Goal: Transaction & Acquisition: Book appointment/travel/reservation

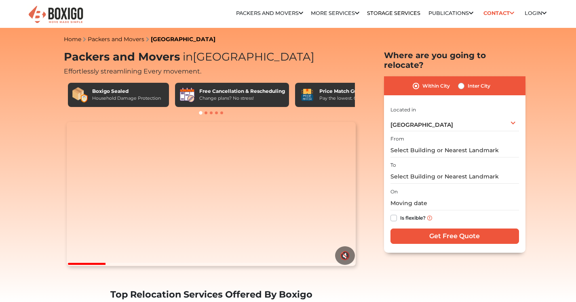
click at [467, 81] on label "Inter City" at bounding box center [478, 86] width 23 height 10
click at [461, 81] on input "Inter City" at bounding box center [461, 85] width 6 height 8
radio input "true"
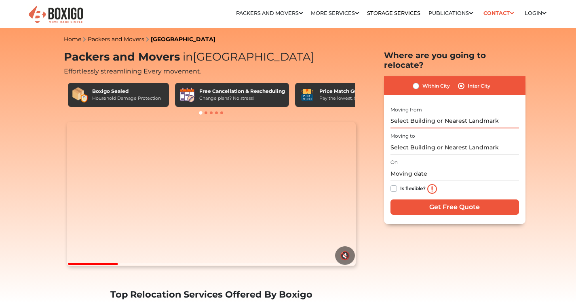
click at [447, 114] on input "text" at bounding box center [454, 121] width 128 height 14
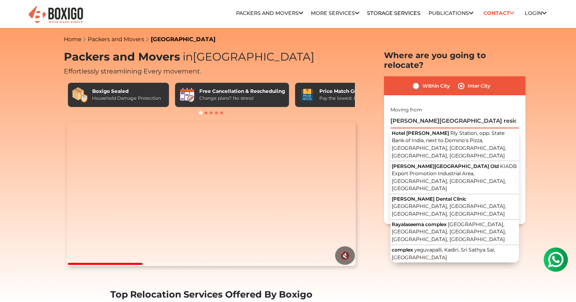
drag, startPoint x: 429, startPoint y: 110, endPoint x: 372, endPoint y: 106, distance: 57.1
click at [372, 106] on section "Packers and Movers in [GEOGRAPHIC_DATA] Effortlessly streamlining Every movemen…" at bounding box center [441, 138] width 141 height 174
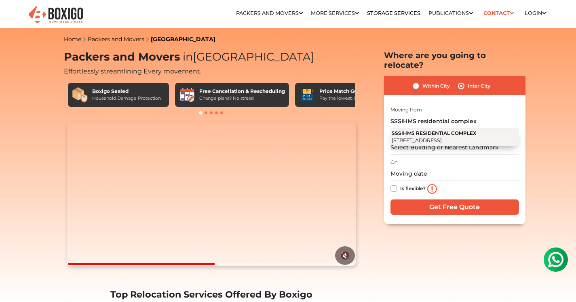
click at [435, 130] on span "SSSIHMS RESIDENTIAL COMPLEX" at bounding box center [433, 133] width 84 height 6
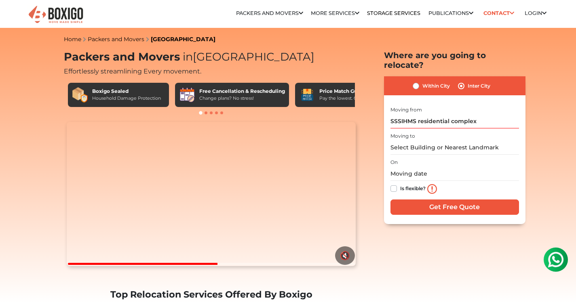
type input "SSSIHMS RESIDENTIAL COMPLEX, Road Number 7, KIADB Export Promotion Industrial A…"
click at [436, 141] on input "text" at bounding box center [454, 148] width 128 height 14
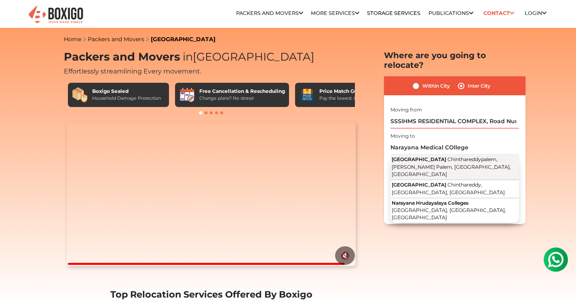
click at [465, 155] on button "[GEOGRAPHIC_DATA], [PERSON_NAME][GEOGRAPHIC_DATA], [GEOGRAPHIC_DATA], [GEOGRAPH…" at bounding box center [454, 167] width 128 height 25
type input "[GEOGRAPHIC_DATA], [GEOGRAPHIC_DATA], [PERSON_NAME][GEOGRAPHIC_DATA], [GEOGRAPH…"
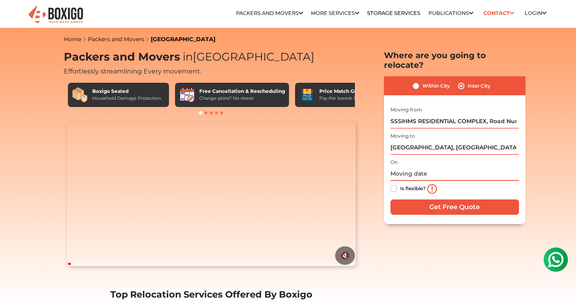
click at [439, 167] on input "text" at bounding box center [454, 174] width 128 height 14
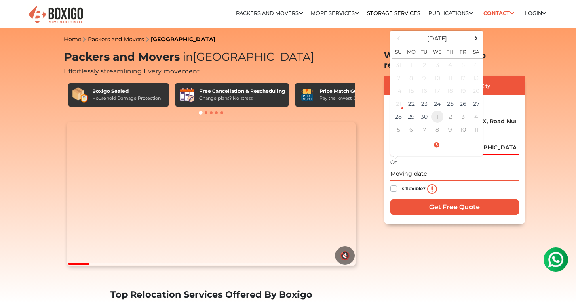
click at [434, 110] on td "1" at bounding box center [437, 116] width 13 height 13
type input "[DATE] 12:00 AM"
click at [435, 167] on input "[DATE] 12:00 AM" at bounding box center [454, 174] width 128 height 14
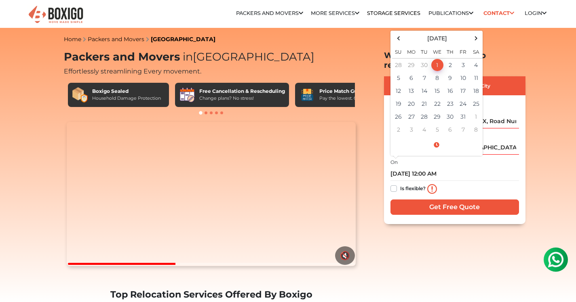
click at [419, 200] on input "Get Free Quote" at bounding box center [454, 207] width 128 height 15
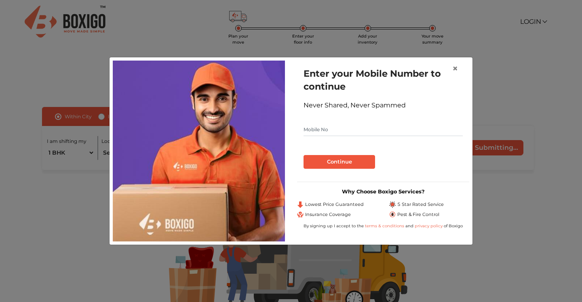
click at [382, 128] on input "text" at bounding box center [382, 129] width 159 height 13
type input "9"
type input "9618798170"
click at [335, 158] on button "Continue" at bounding box center [339, 162] width 72 height 14
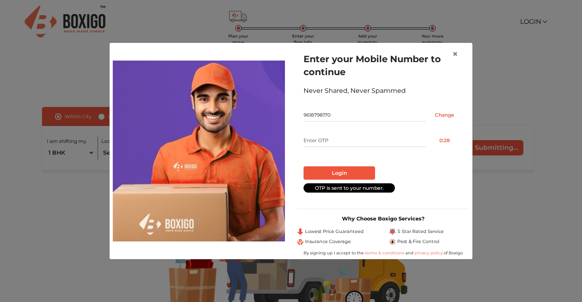
click at [345, 139] on input "text" at bounding box center [364, 140] width 122 height 13
type input "6632"
click at [339, 173] on button "Login" at bounding box center [339, 173] width 72 height 14
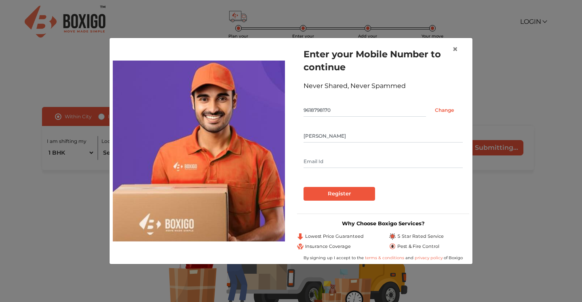
type input "riffat sultana"
click at [334, 163] on input "rifaatshaik16@gmail.comm" at bounding box center [382, 161] width 159 height 13
type input "rifaatshaik16@gmail.comm"
click at [326, 196] on input "Register" at bounding box center [339, 194] width 72 height 14
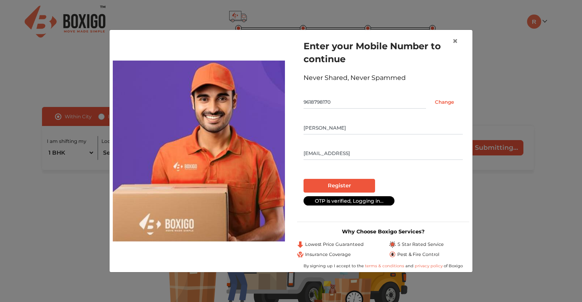
radio input "false"
radio input "true"
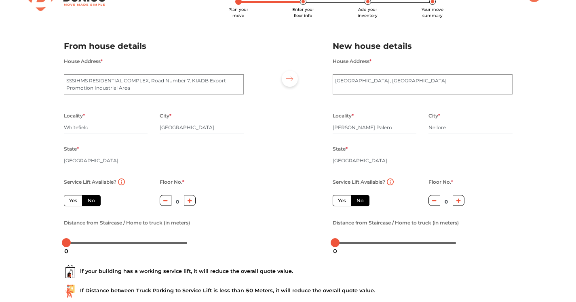
scroll to position [29, 0]
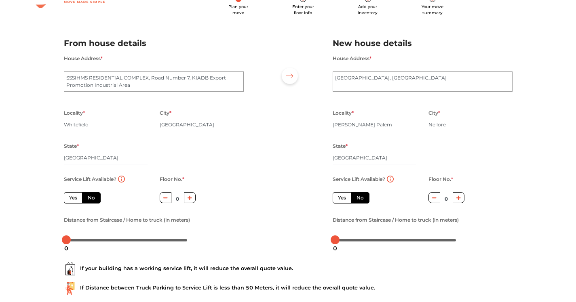
click at [79, 200] on label "Yes" at bounding box center [73, 197] width 19 height 11
click at [74, 200] on input "Yes" at bounding box center [71, 196] width 5 height 5
radio input "true"
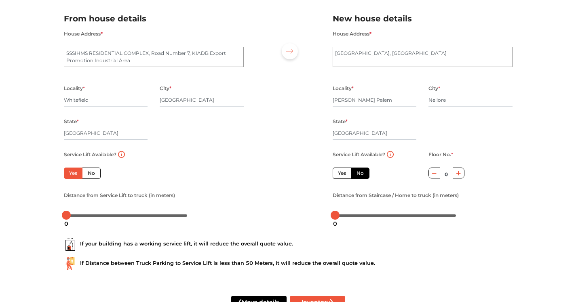
scroll to position [58, 0]
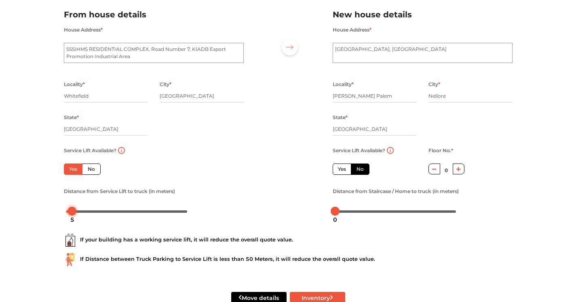
click at [72, 213] on div "5" at bounding box center [72, 220] width 11 height 14
click at [345, 167] on label "Yes" at bounding box center [342, 169] width 19 height 11
click at [343, 167] on input "Yes" at bounding box center [340, 168] width 5 height 5
radio input "false"
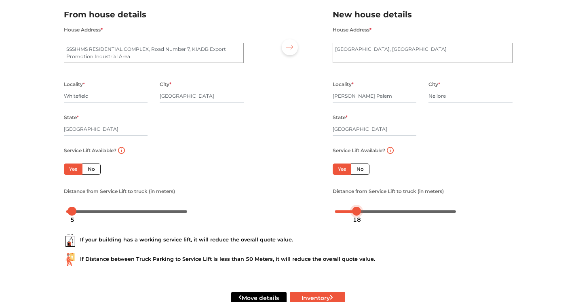
drag, startPoint x: 339, startPoint y: 212, endPoint x: 360, endPoint y: 214, distance: 21.5
click at [360, 214] on body "Plan your move Enter your floor info Add your inventory Your move summary My Mo…" at bounding box center [288, 93] width 576 height 302
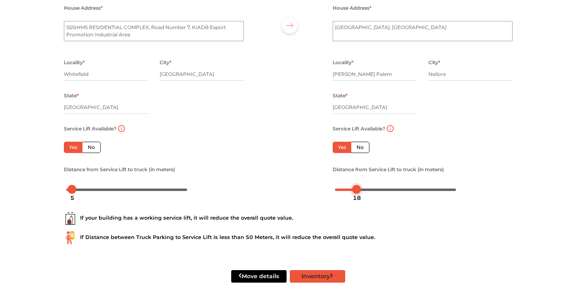
scroll to position [80, 0]
click at [311, 278] on button "Inventory" at bounding box center [317, 276] width 55 height 13
click at [301, 273] on button "Inventory" at bounding box center [317, 276] width 55 height 13
click at [345, 146] on label "Yes" at bounding box center [342, 147] width 19 height 11
click at [343, 146] on input "Yes" at bounding box center [340, 146] width 5 height 5
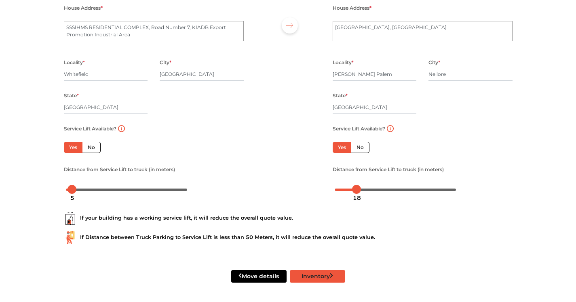
click at [301, 273] on button "Inventory" at bounding box center [317, 276] width 55 height 13
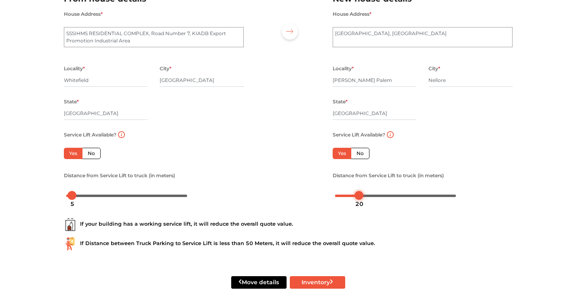
click at [358, 195] on div at bounding box center [358, 195] width 9 height 9
click at [313, 290] on div "Move details Inventory" at bounding box center [288, 282] width 461 height 51
click at [314, 288] on button "Inventory" at bounding box center [317, 282] width 55 height 13
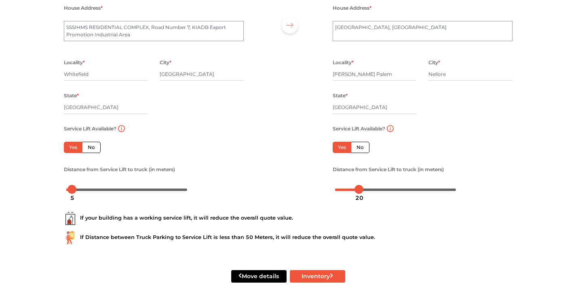
scroll to position [80, 0]
click at [301, 278] on button "Inventory" at bounding box center [317, 276] width 55 height 13
click at [318, 270] on button "Inventory" at bounding box center [317, 276] width 55 height 13
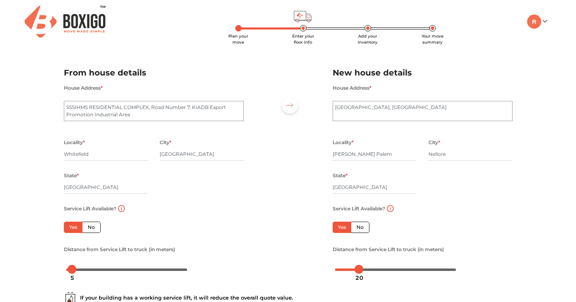
scroll to position [0, 0]
click at [368, 34] on span "Add your inventory" at bounding box center [368, 39] width 20 height 11
click at [370, 33] on li "Add your inventory" at bounding box center [367, 39] width 65 height 12
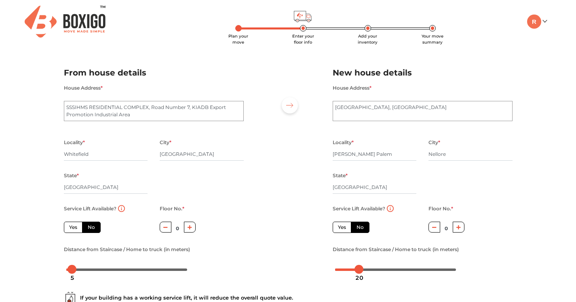
click at [77, 225] on label "Yes" at bounding box center [73, 227] width 19 height 11
click at [74, 225] on input "Yes" at bounding box center [71, 226] width 5 height 5
radio input "true"
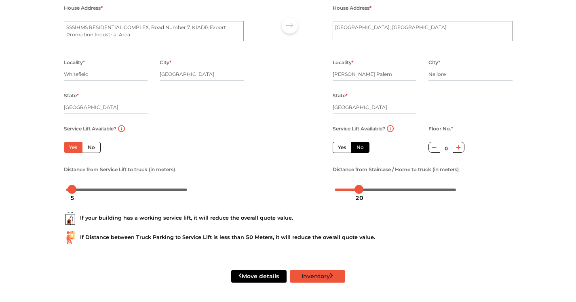
scroll to position [80, 0]
click at [320, 276] on button "Inventory" at bounding box center [317, 276] width 55 height 13
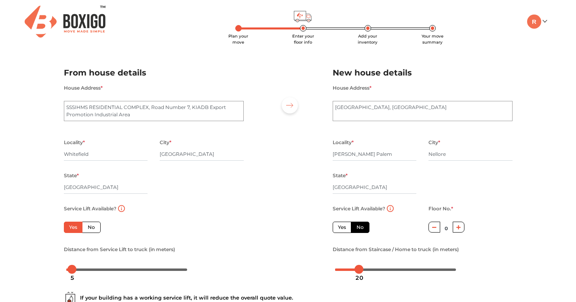
scroll to position [0, 0]
click at [369, 34] on span "Add your inventory" at bounding box center [368, 39] width 20 height 11
